Goal: Transaction & Acquisition: Purchase product/service

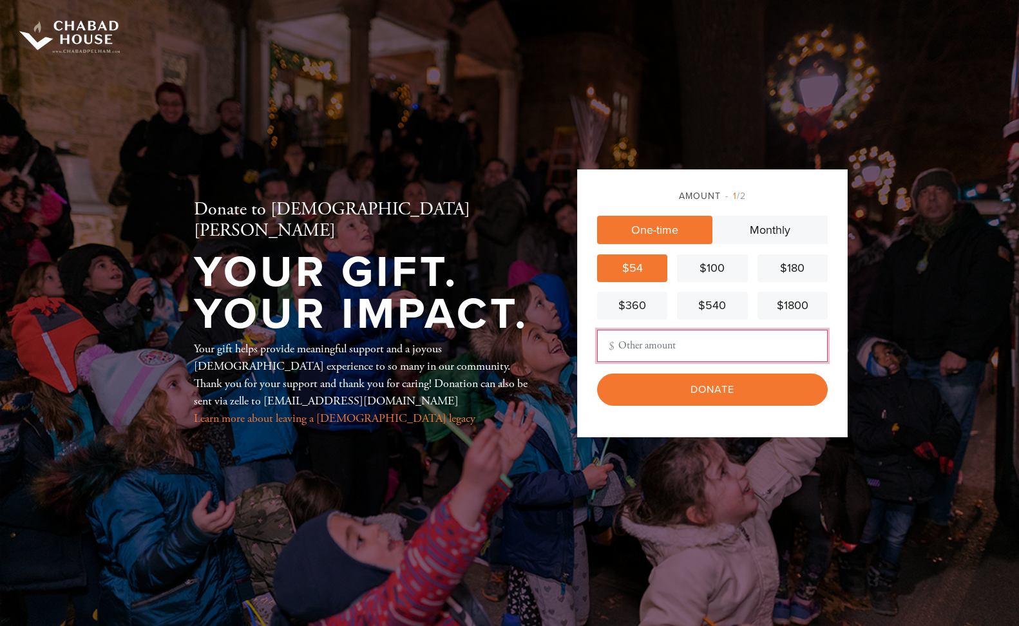
click at [666, 342] on input "Other Amount" at bounding box center [712, 346] width 230 height 32
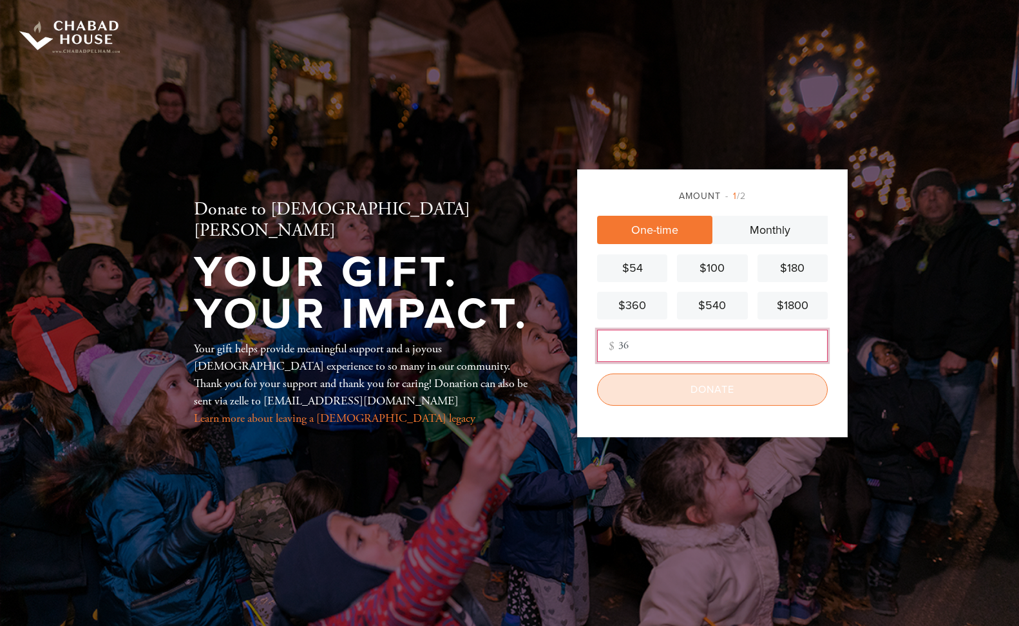
type input "36"
click at [708, 386] on input "Donate" at bounding box center [712, 389] width 230 height 32
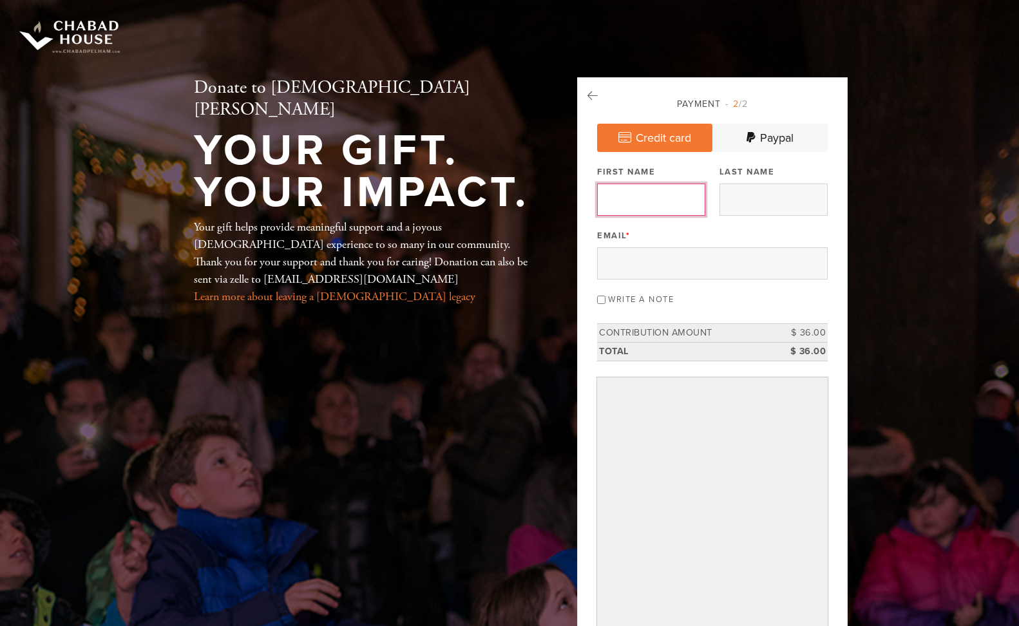
click at [684, 192] on input "First Name" at bounding box center [651, 199] width 108 height 32
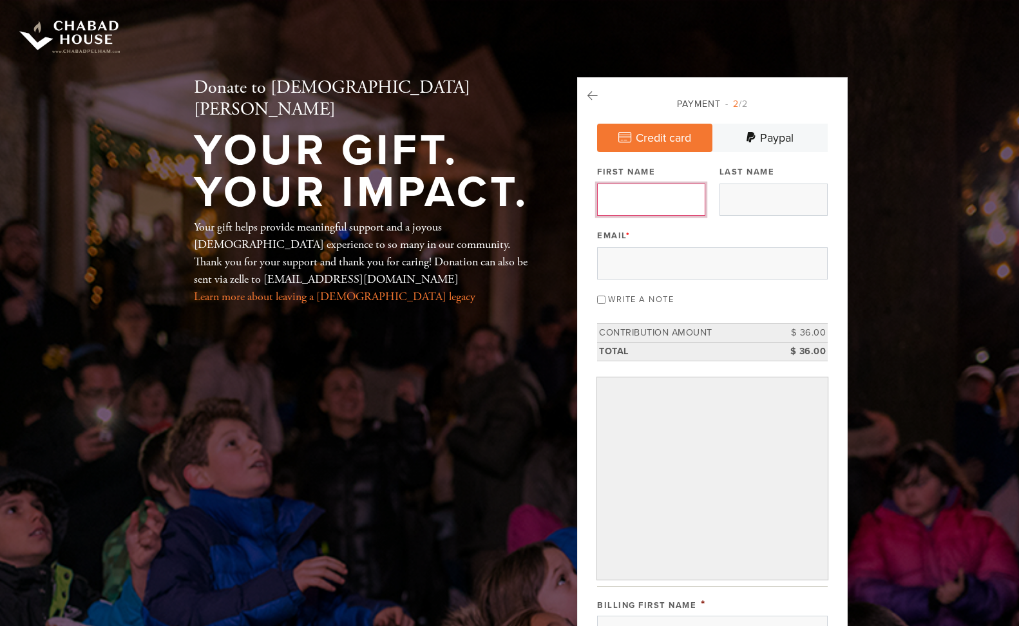
type input "Zion"
type input "Nefesh"
type input "[EMAIL_ADDRESS][DOMAIN_NAME]"
click at [600, 297] on input "Write a note" at bounding box center [601, 300] width 8 height 8
checkbox input "true"
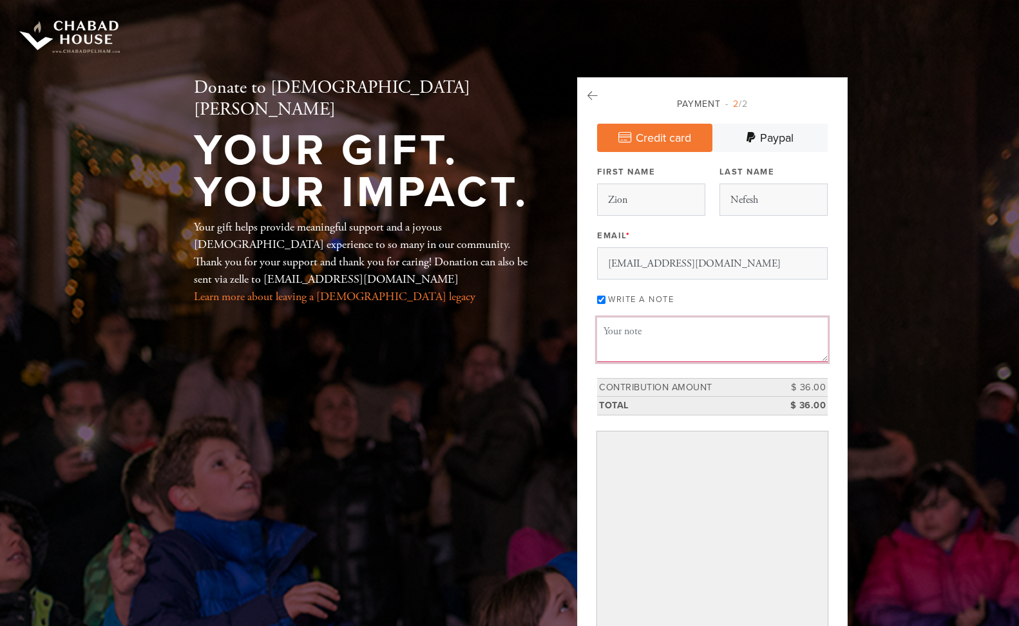
click at [633, 336] on textarea "Message or dedication" at bounding box center [712, 339] width 230 height 44
type textarea "[PERSON_NAME] and [PERSON_NAME]"
type textarea "שנה טובה וגמר חתימה טובה"
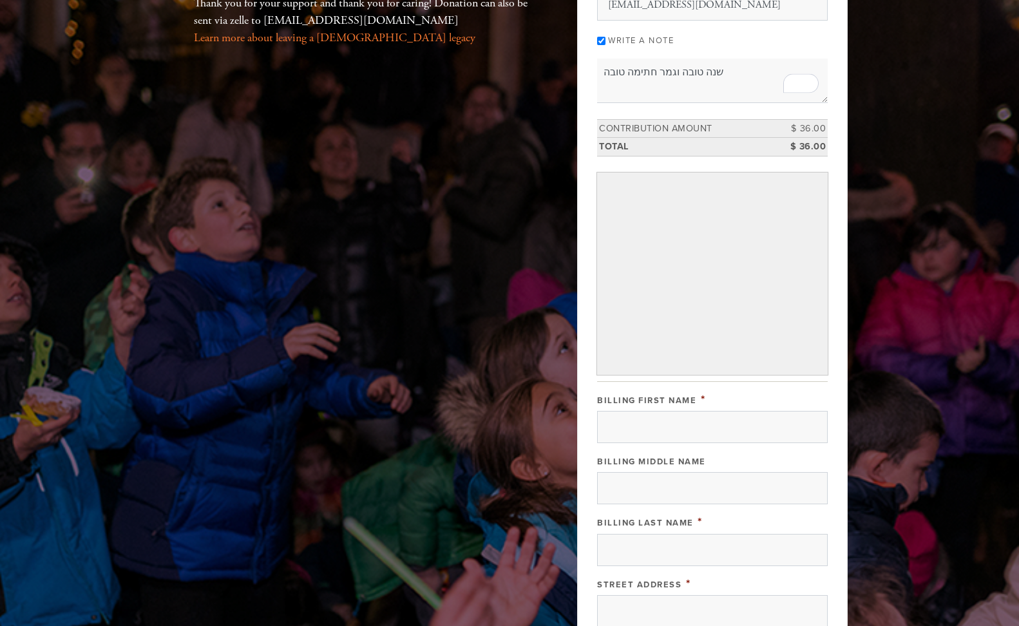
scroll to position [260, 0]
click at [664, 429] on input "Billing First Name" at bounding box center [712, 425] width 230 height 32
type input "Zion"
type input "Nefesh"
type input "[STREET_ADDRESS][PERSON_NAME]"
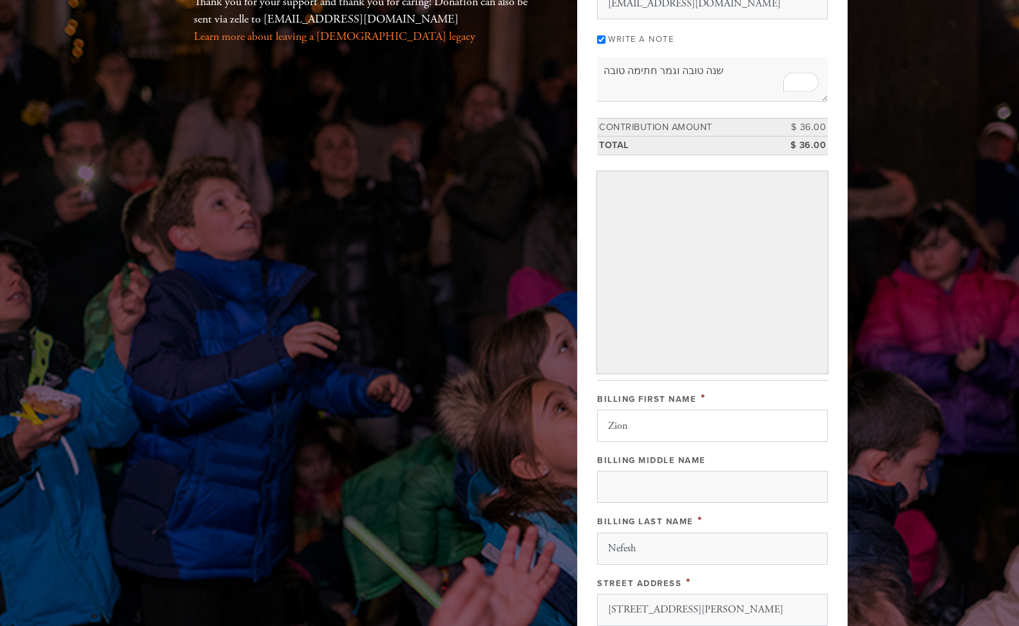
type input "Scarsdale"
type input "[GEOGRAPHIC_DATA]"
type input "NY"
type input "10583"
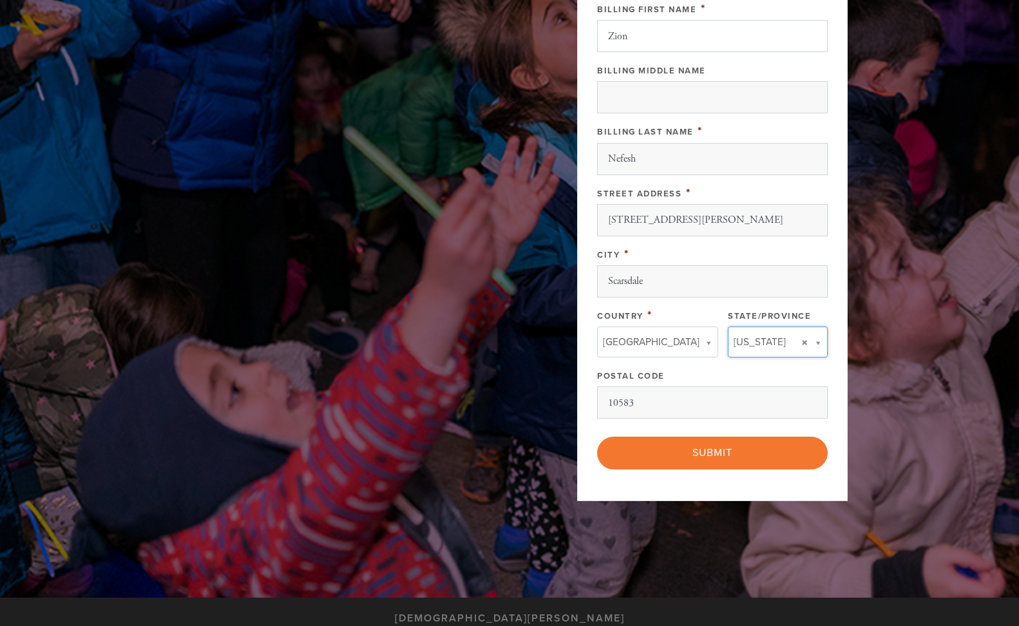
type input "NY"
type input "[GEOGRAPHIC_DATA]"
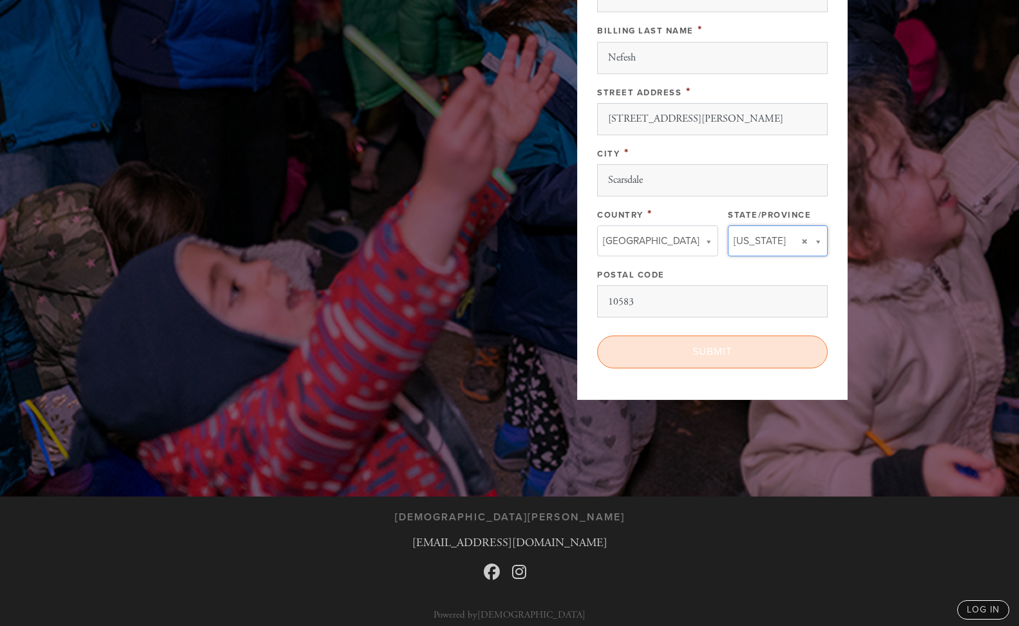
scroll to position [759, 0]
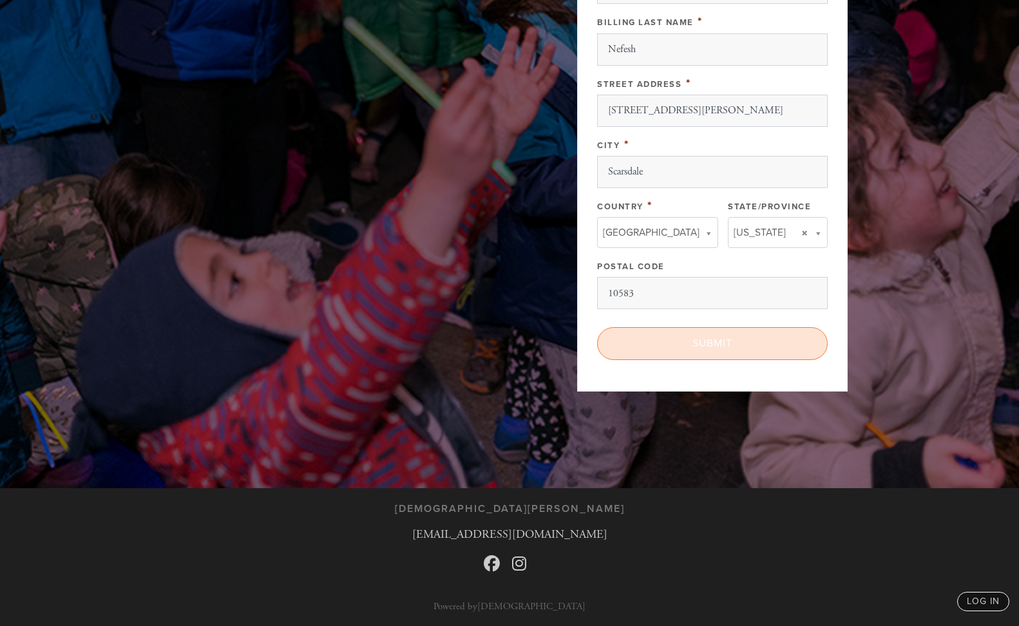
click at [721, 343] on input "Submit" at bounding box center [712, 343] width 230 height 32
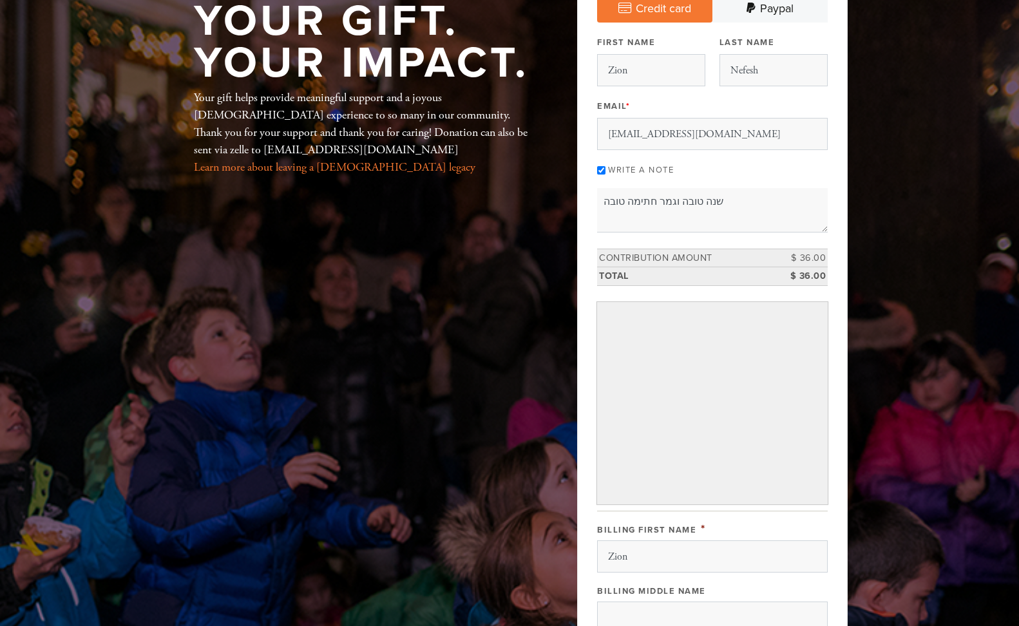
scroll to position [51, 0]
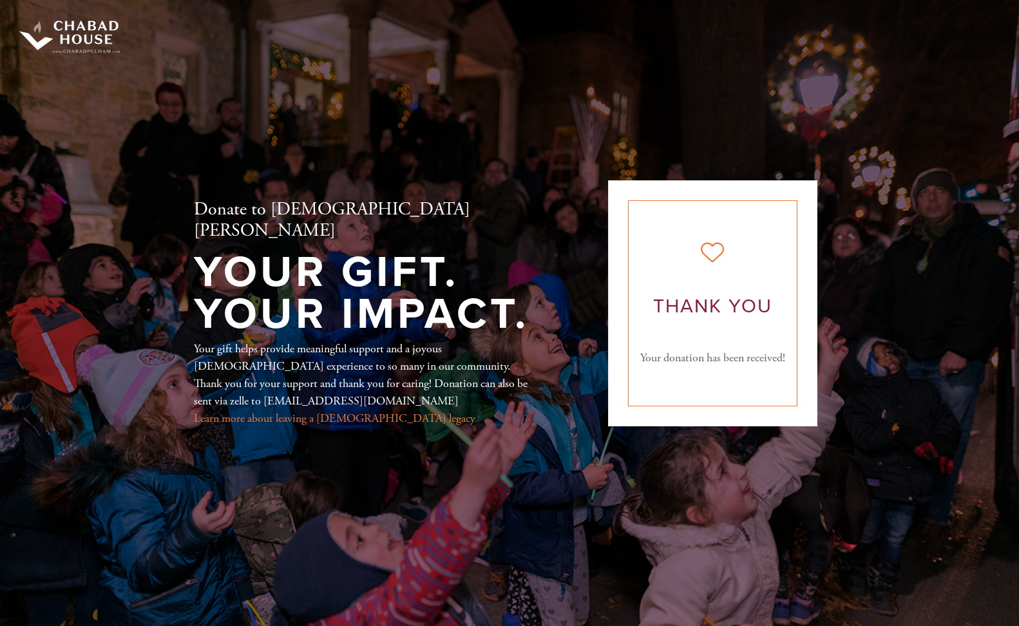
click at [554, 61] on div "Donate to [DEMOGRAPHIC_DATA][PERSON_NAME] Your Gift. Your Impact. Your gift hel…" at bounding box center [509, 313] width 695 height 626
